Goal: Transaction & Acquisition: Purchase product/service

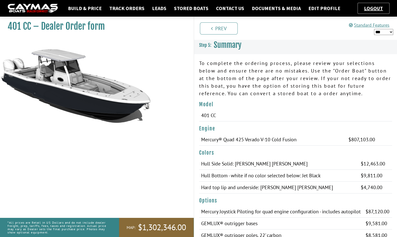
drag, startPoint x: 160, startPoint y: 133, endPoint x: 187, endPoint y: 128, distance: 27.9
click at [160, 133] on div "401 CC – Dealer Order form" at bounding box center [94, 132] width 198 height 237
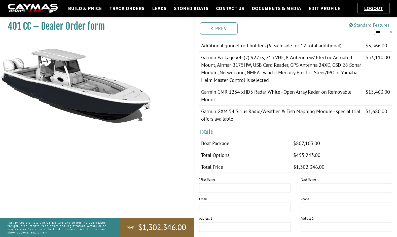
scroll to position [467, 0]
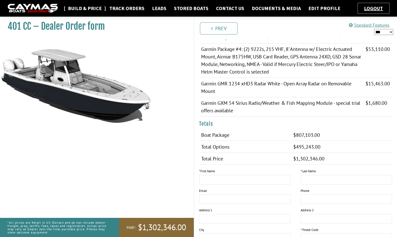
click at [81, 6] on link "Build & Price" at bounding box center [84, 8] width 39 height 7
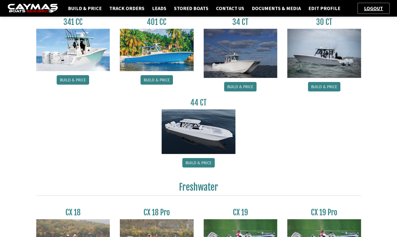
scroll to position [252, 0]
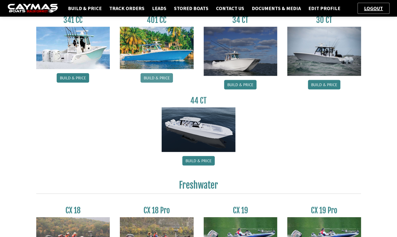
click at [154, 81] on link "Build & Price" at bounding box center [156, 78] width 32 height 10
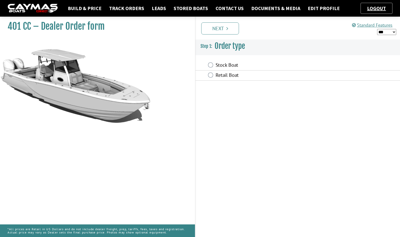
click at [222, 74] on label "Retail Boat" at bounding box center [271, 75] width 111 height 7
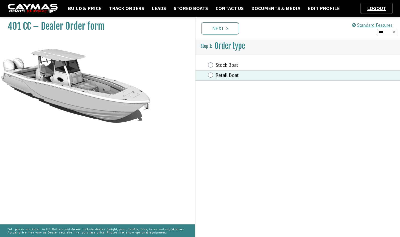
drag, startPoint x: 228, startPoint y: 26, endPoint x: 235, endPoint y: 60, distance: 35.2
click at [228, 26] on link "Next" at bounding box center [220, 28] width 38 height 12
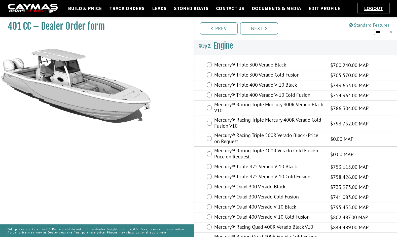
click at [240, 80] on div "Mercury® Triple 300 Verado Cold Fusion $705,570.00 MAP $458,621.00 $573,276.00" at bounding box center [295, 75] width 203 height 10
click at [240, 74] on label "Mercury® Triple 300 Verado Cold Fusion" at bounding box center [269, 75] width 110 height 7
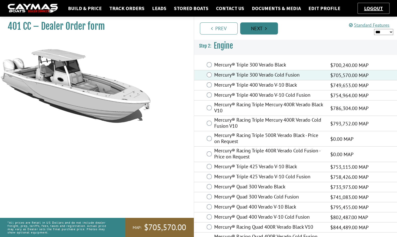
click at [255, 27] on link "Next" at bounding box center [259, 28] width 38 height 12
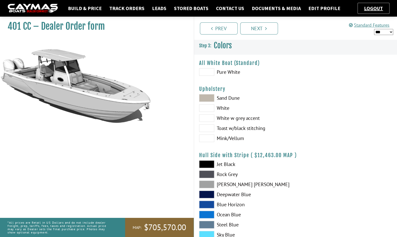
click at [221, 68] on label "Pure White" at bounding box center [244, 72] width 91 height 8
click at [245, 25] on link "Next" at bounding box center [259, 28] width 38 height 12
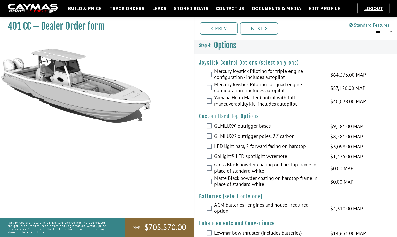
click at [279, 83] on label "Mercury Joystick Piloting for quad engine configuration - includes autopilot" at bounding box center [269, 87] width 110 height 13
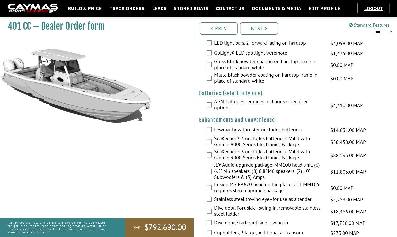
scroll to position [103, 0]
click at [316, 129] on label "Lewmar bow thruster (includes batteries)" at bounding box center [269, 129] width 110 height 7
